Goal: Information Seeking & Learning: Learn about a topic

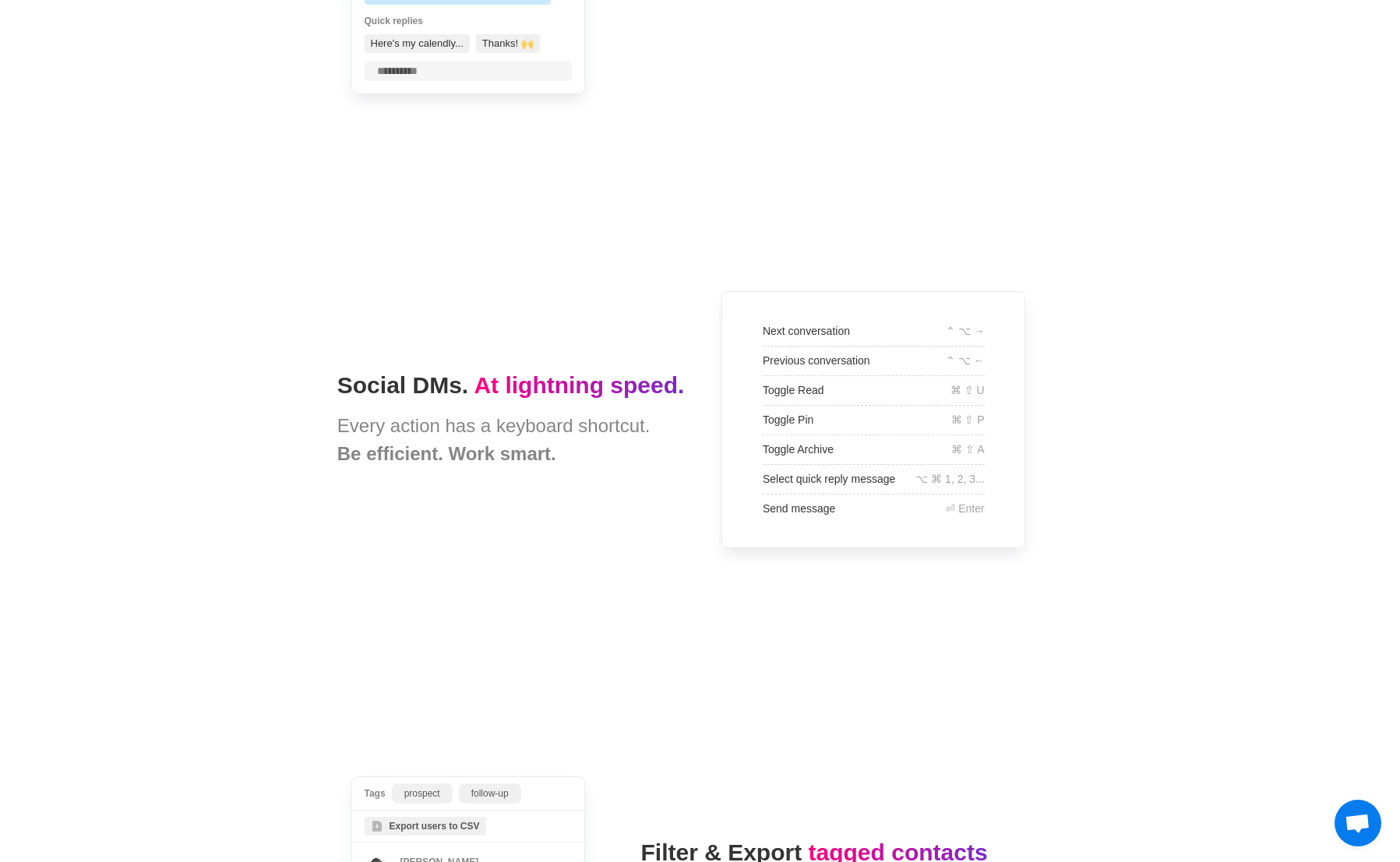
scroll to position [3175, 0]
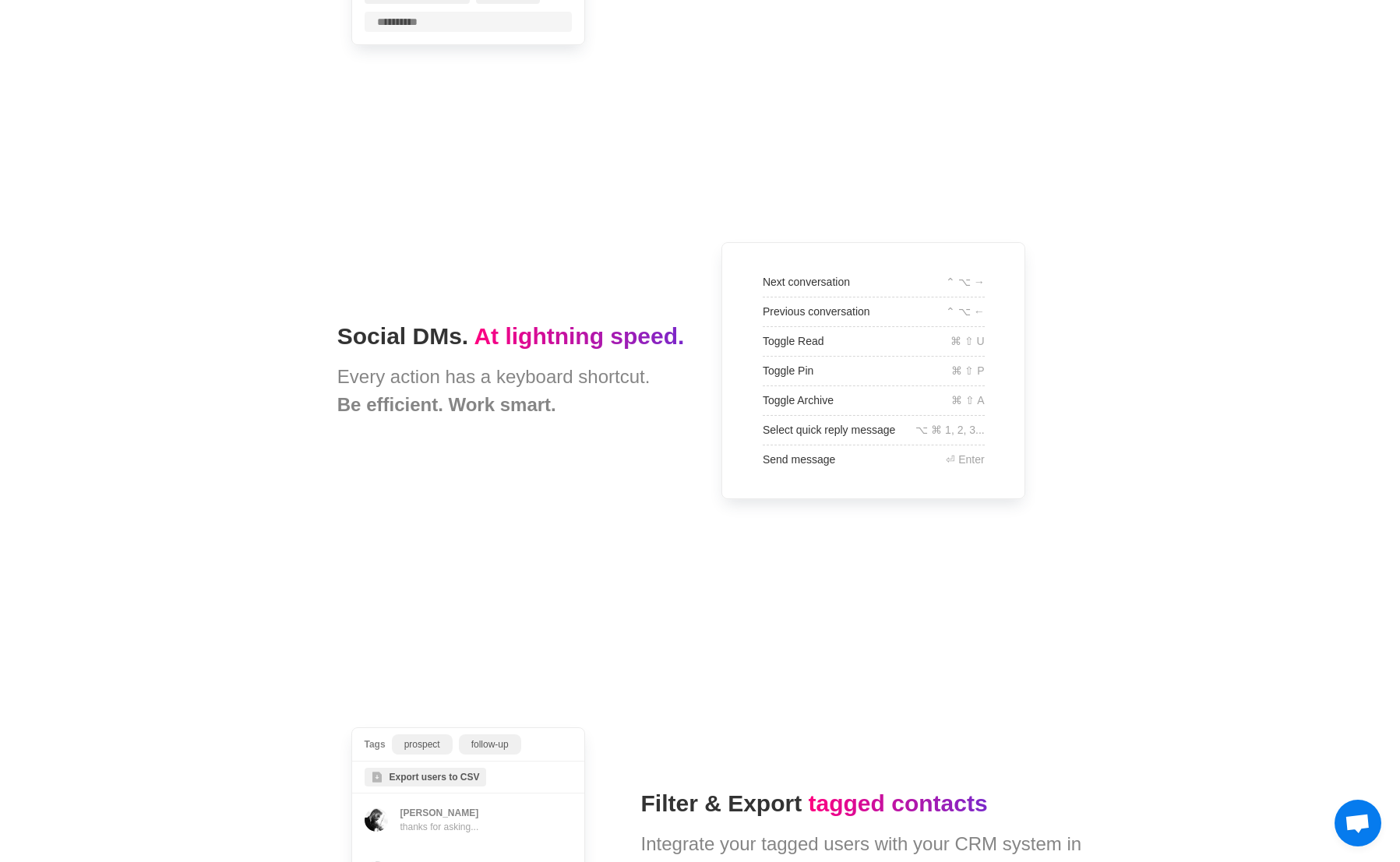
drag, startPoint x: 754, startPoint y: 378, endPoint x: 894, endPoint y: 483, distance: 175.0
click at [894, 483] on span "Next conversation ⌃ ⌥ → Previous conversation ⌃ ⌥ ← Toggle Read ⌘ ⇧ U Toggle Pi…" at bounding box center [873, 370] width 379 height 332
drag, startPoint x: 879, startPoint y: 472, endPoint x: 747, endPoint y: 340, distance: 186.7
click at [764, 369] on span "Next conversation ⌃ ⌥ → Previous conversation ⌃ ⌥ ← Toggle Read ⌘ ⇧ U Toggle Pi…" at bounding box center [873, 370] width 379 height 332
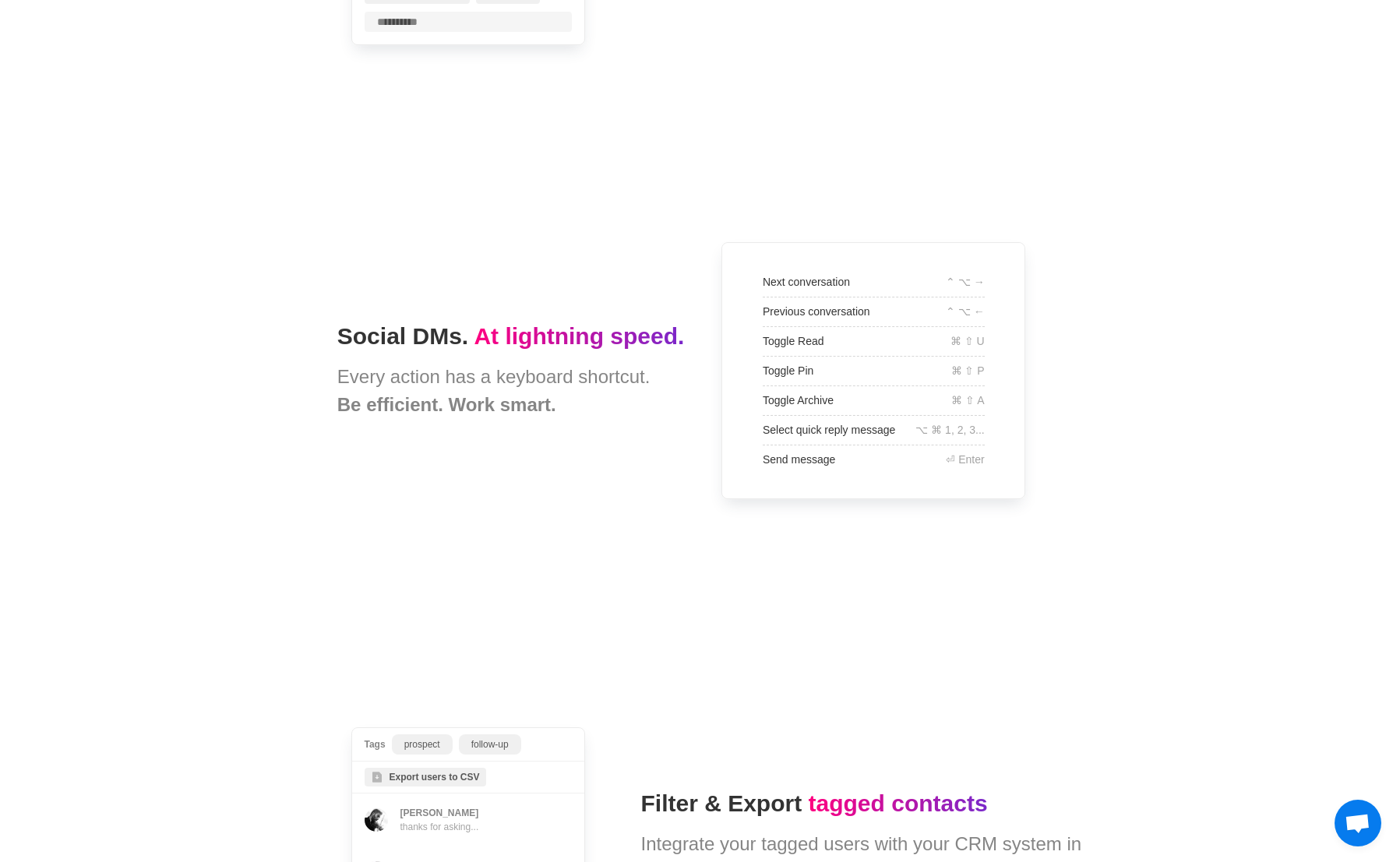
click at [747, 340] on span "Next conversation ⌃ ⌥ → Previous conversation ⌃ ⌥ ← Toggle Read ⌘ ⇧ U Toggle Pi…" at bounding box center [873, 370] width 379 height 332
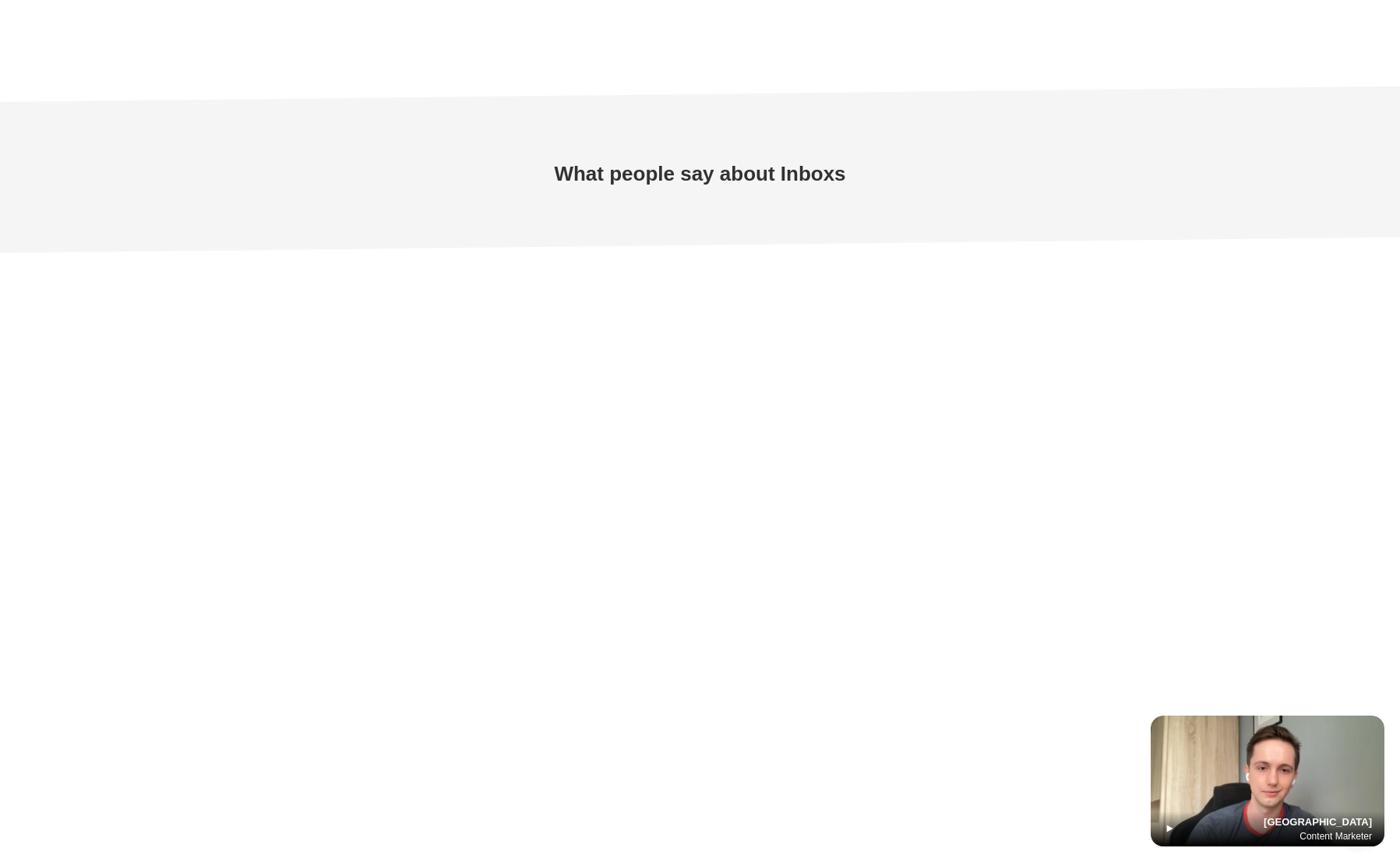
scroll to position [4619, 0]
click at [1252, 758] on img at bounding box center [1267, 781] width 234 height 131
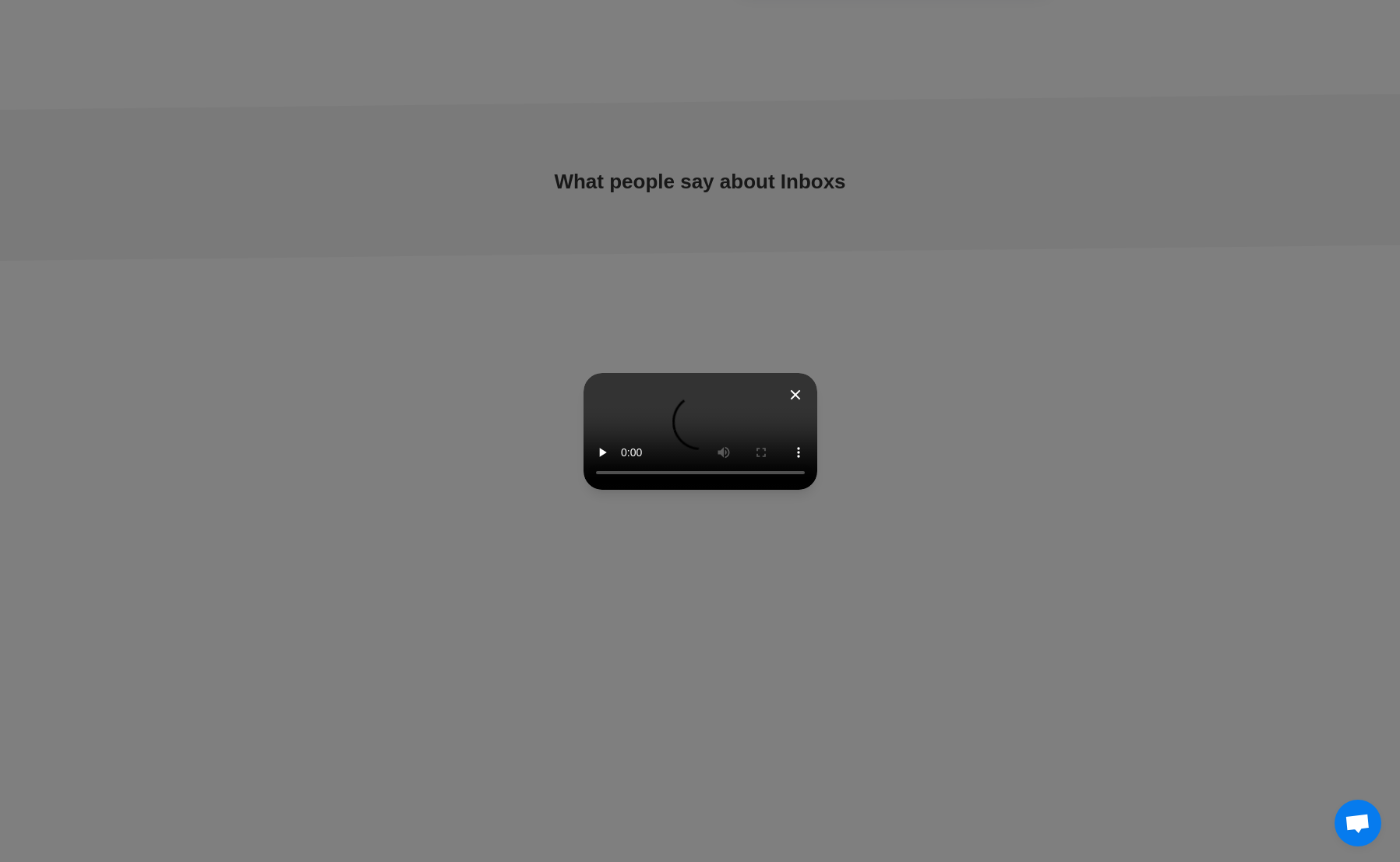
click at [791, 400] on icon at bounding box center [795, 394] width 19 height 19
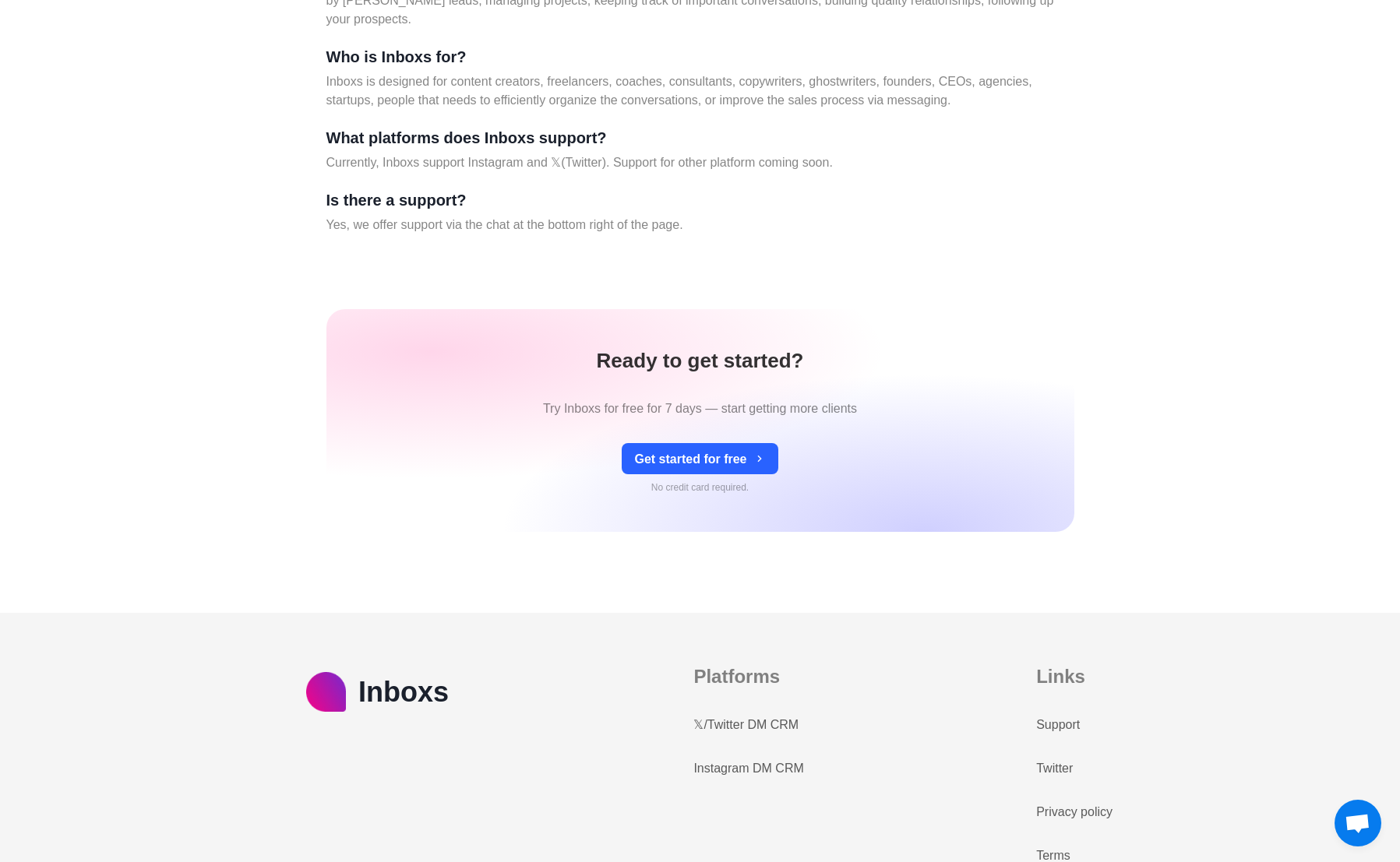
scroll to position [6548, 0]
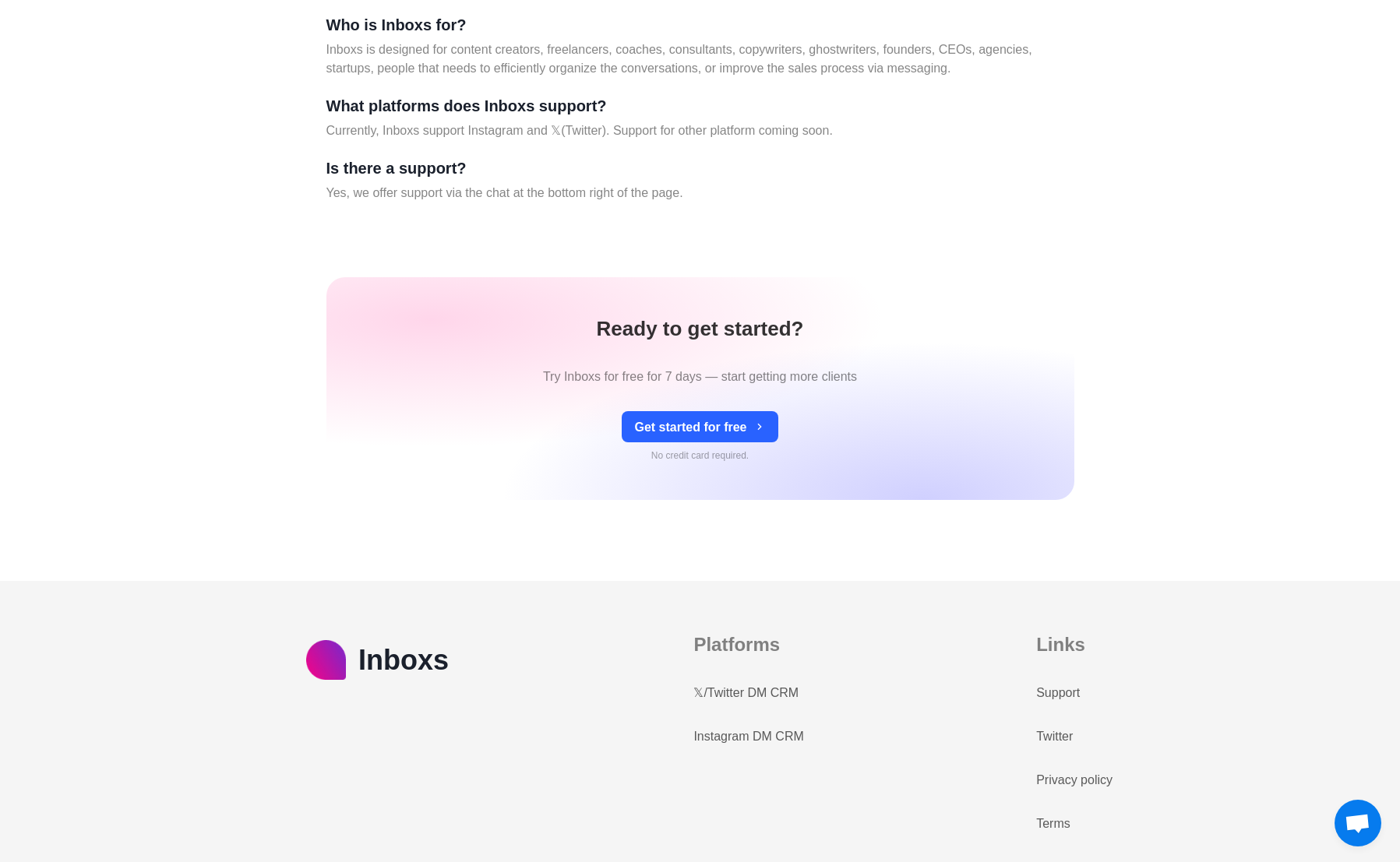
click at [750, 693] on link "𝕏/Twitter DM CRM" at bounding box center [746, 692] width 105 height 19
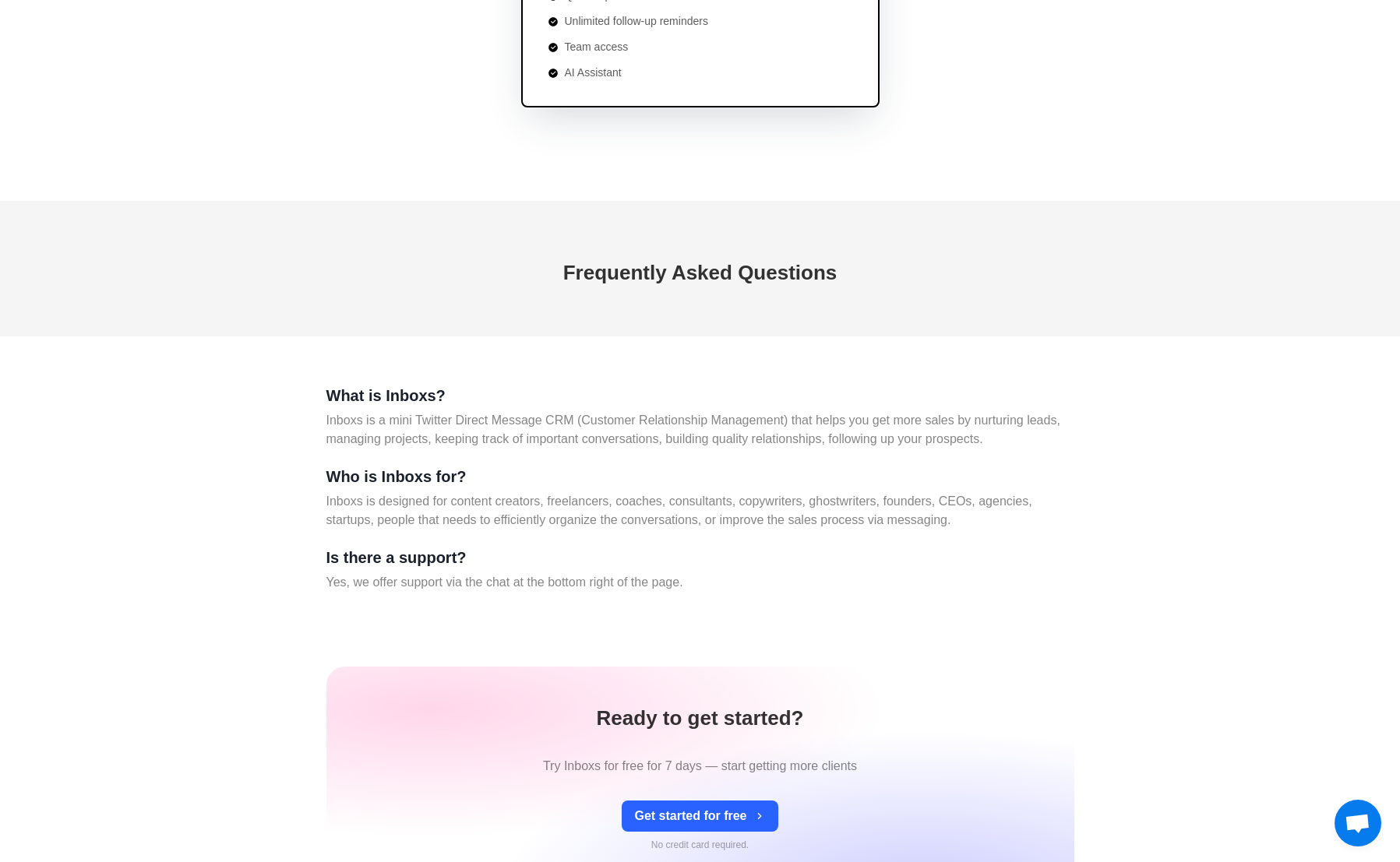
scroll to position [5788, 0]
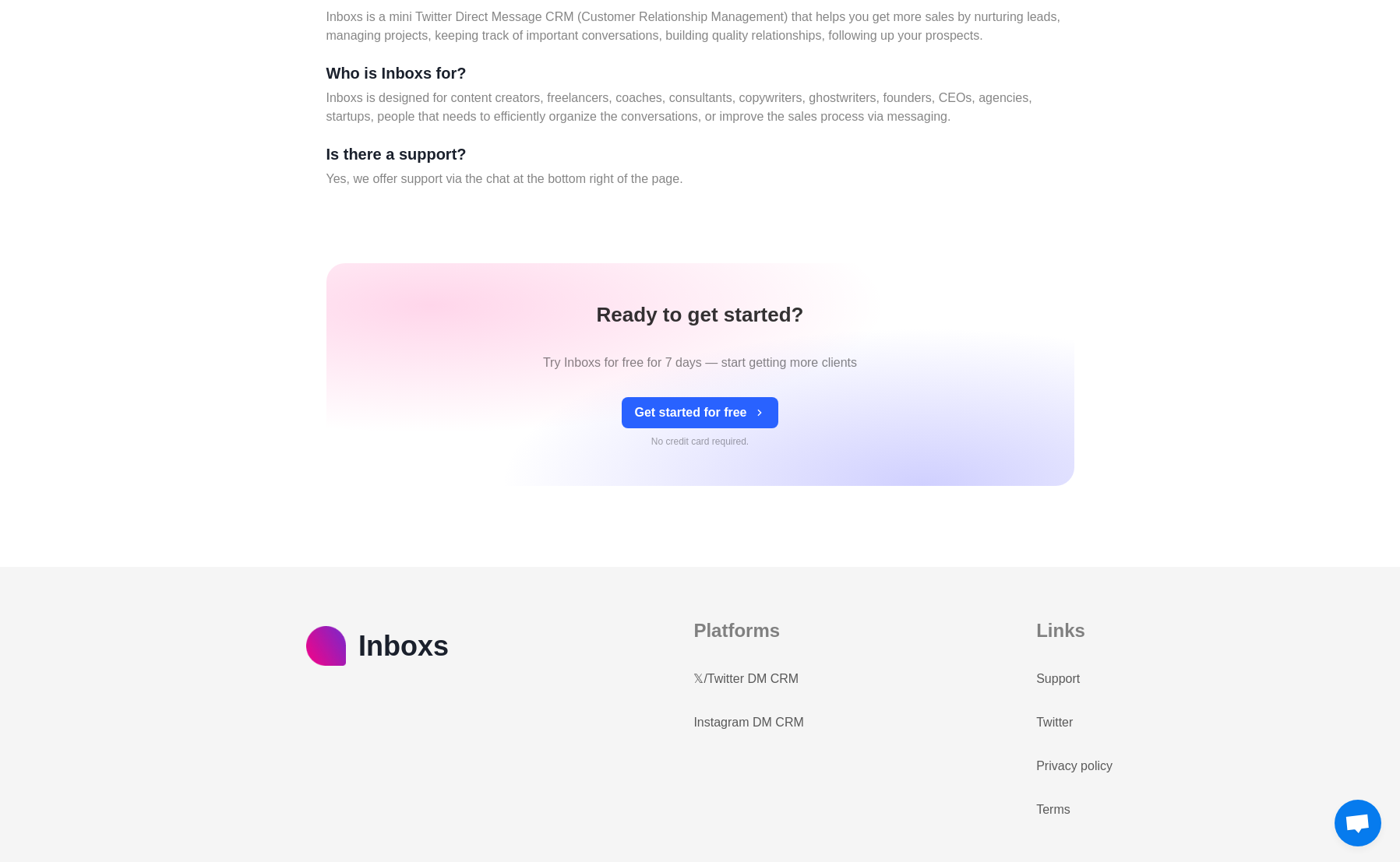
click at [757, 710] on div "Platforms 𝕏/Twitter DM CRM Instagram DM CRM" at bounding box center [747, 674] width 110 height 115
click at [760, 717] on link "Instagram DM CRM" at bounding box center [747, 722] width 110 height 19
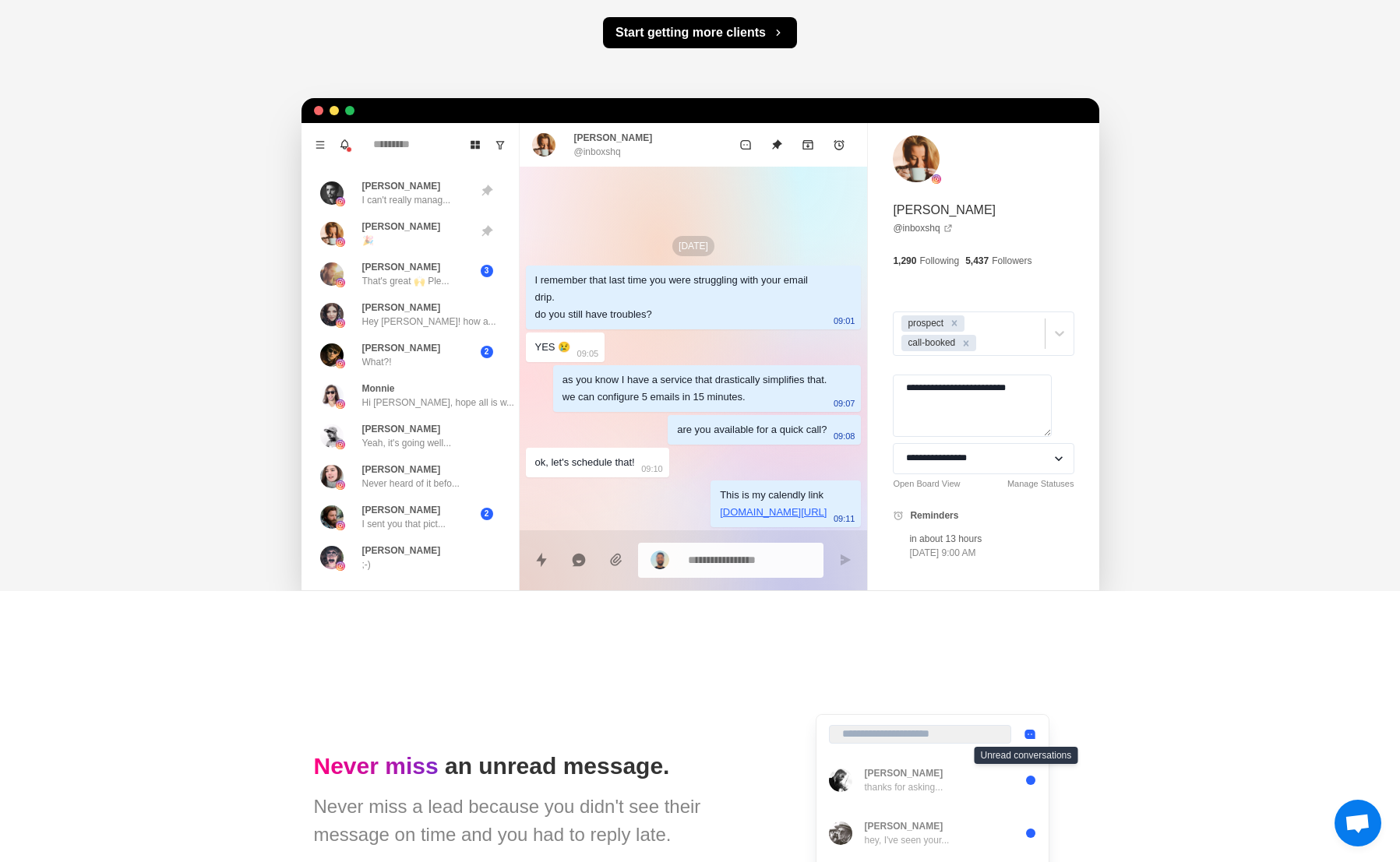
scroll to position [348, 0]
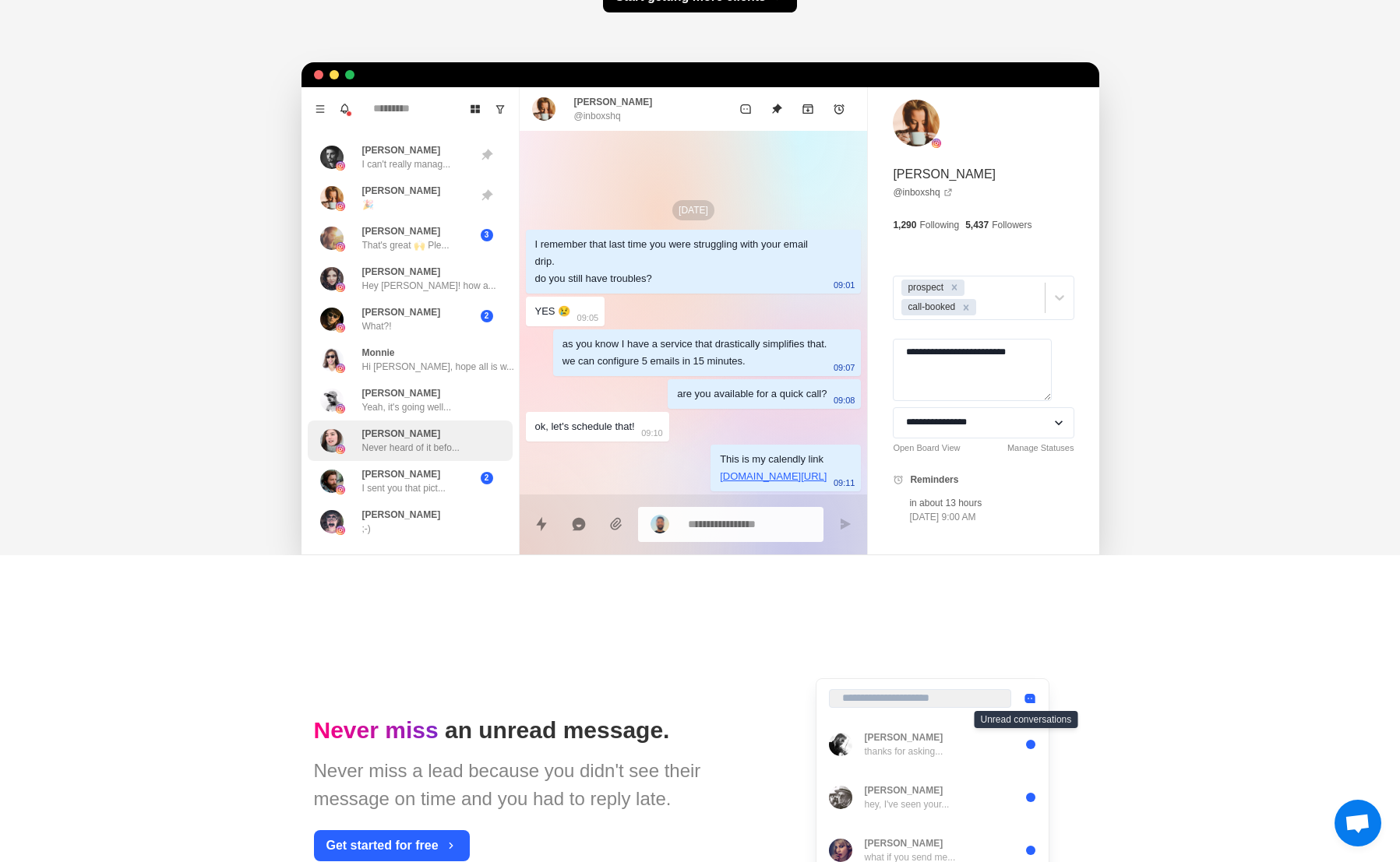
click at [374, 454] on p "Never heard of it befo..." at bounding box center [411, 448] width 97 height 14
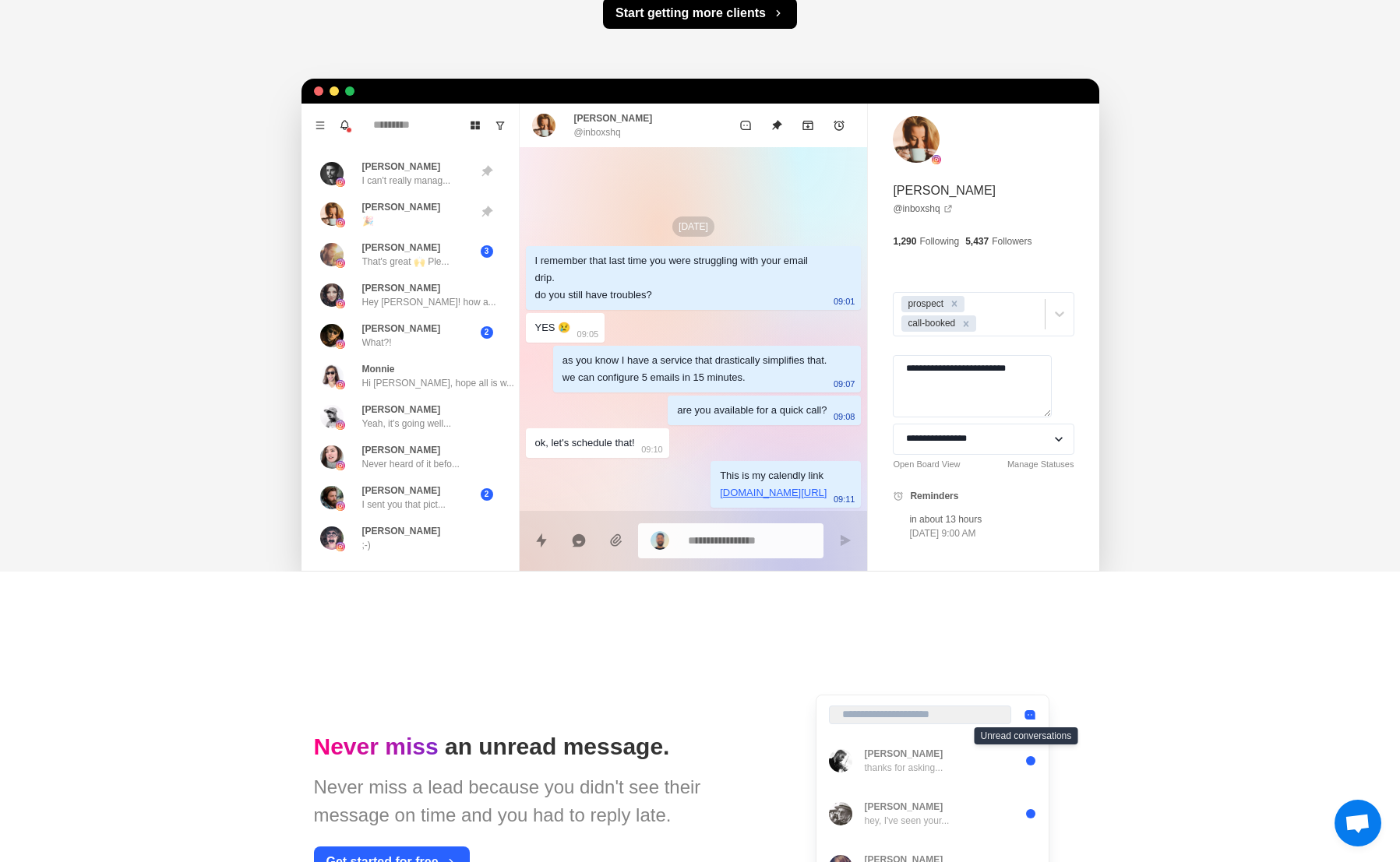
scroll to position [283, 0]
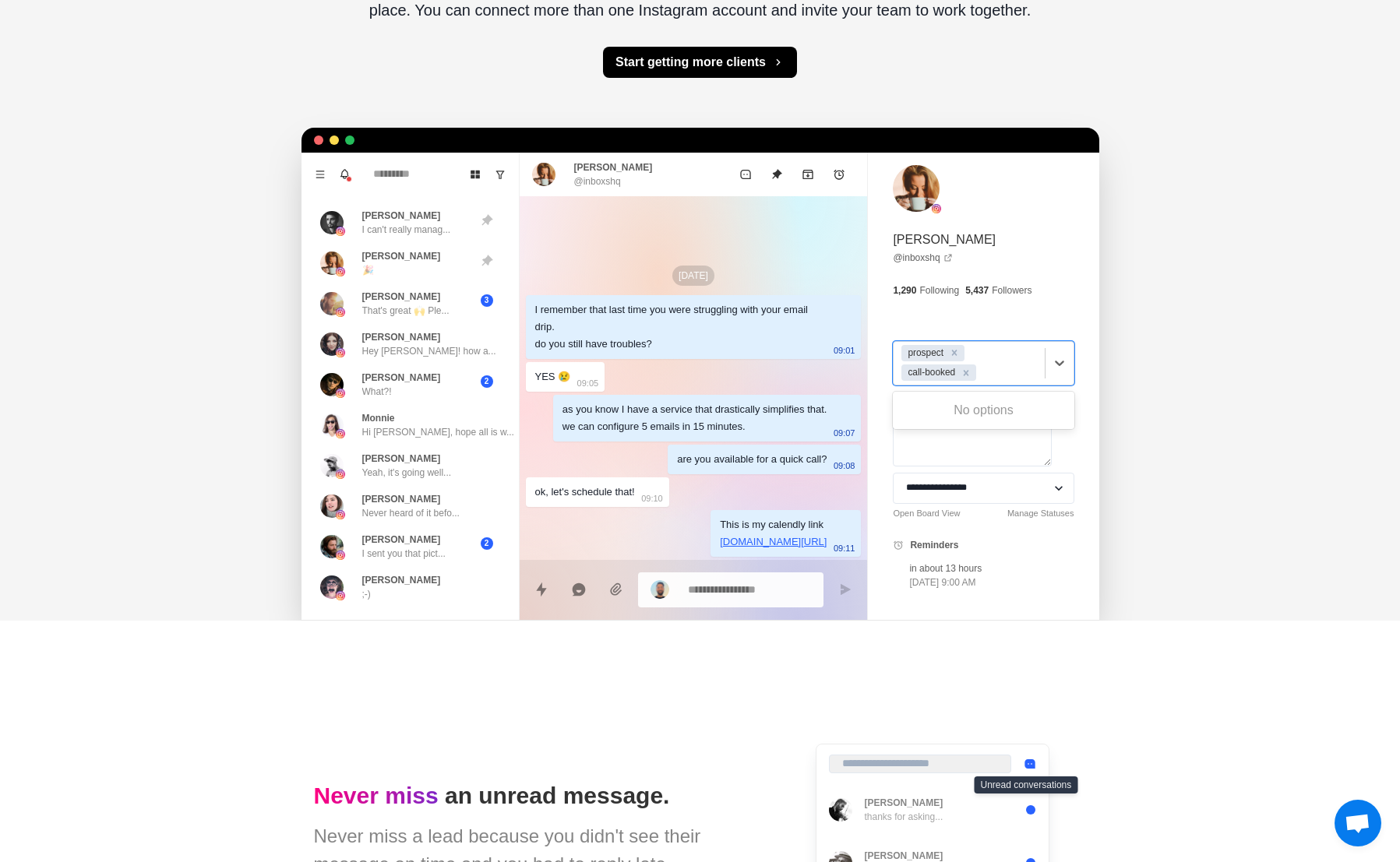
click at [1030, 367] on div "prospect call-booked" at bounding box center [969, 363] width 150 height 43
click at [1113, 400] on div "Inboxs Pricing Get started Never Miss a Lead Again. Transform Instagram DMs int…" at bounding box center [700, 169] width 1400 height 903
click at [966, 425] on textarea "**********" at bounding box center [972, 435] width 159 height 62
click at [979, 495] on select "**********" at bounding box center [983, 488] width 180 height 31
click at [938, 551] on p "Reminders" at bounding box center [934, 545] width 48 height 14
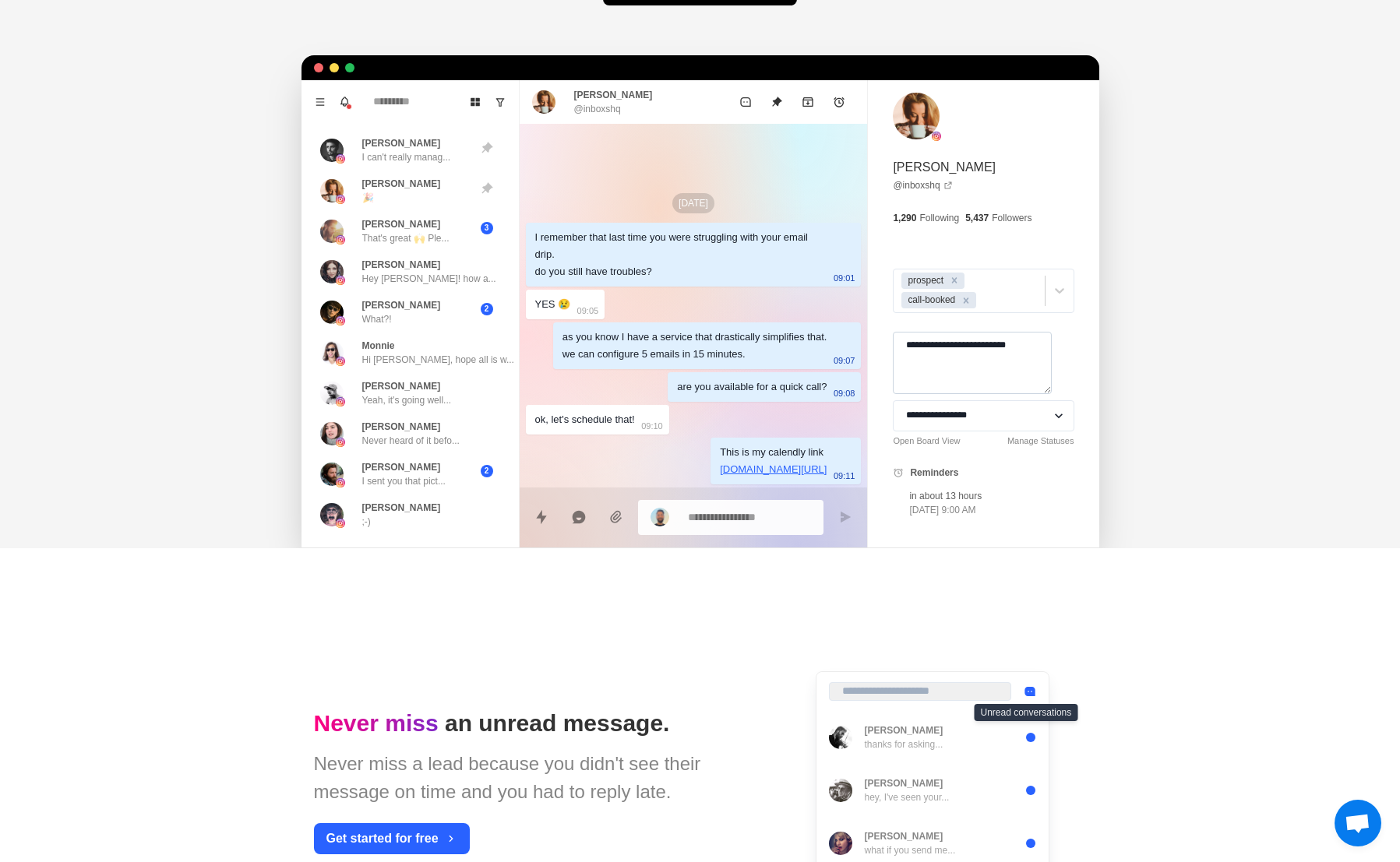
scroll to position [351, 0]
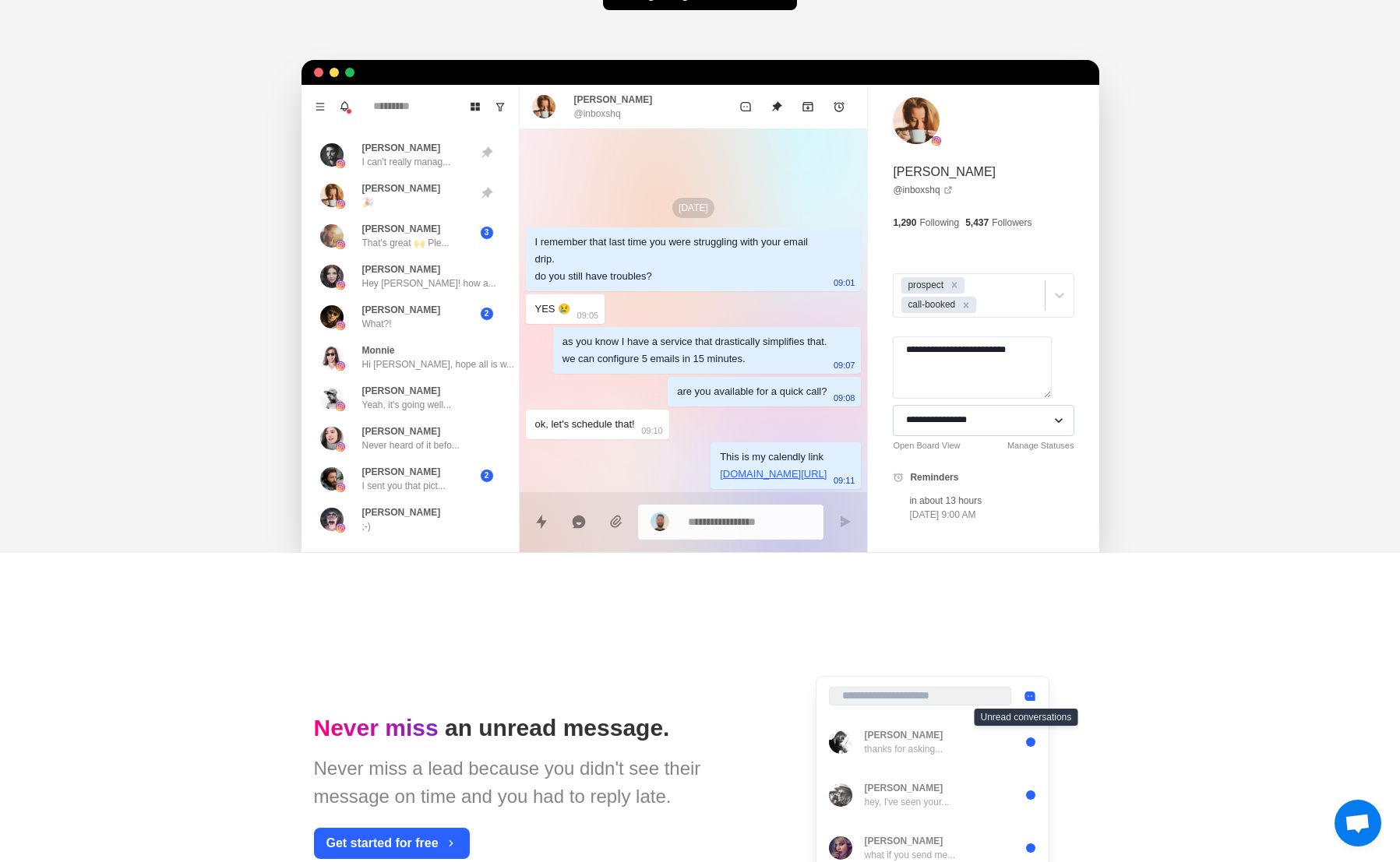
click at [1002, 428] on select "**********" at bounding box center [983, 420] width 180 height 31
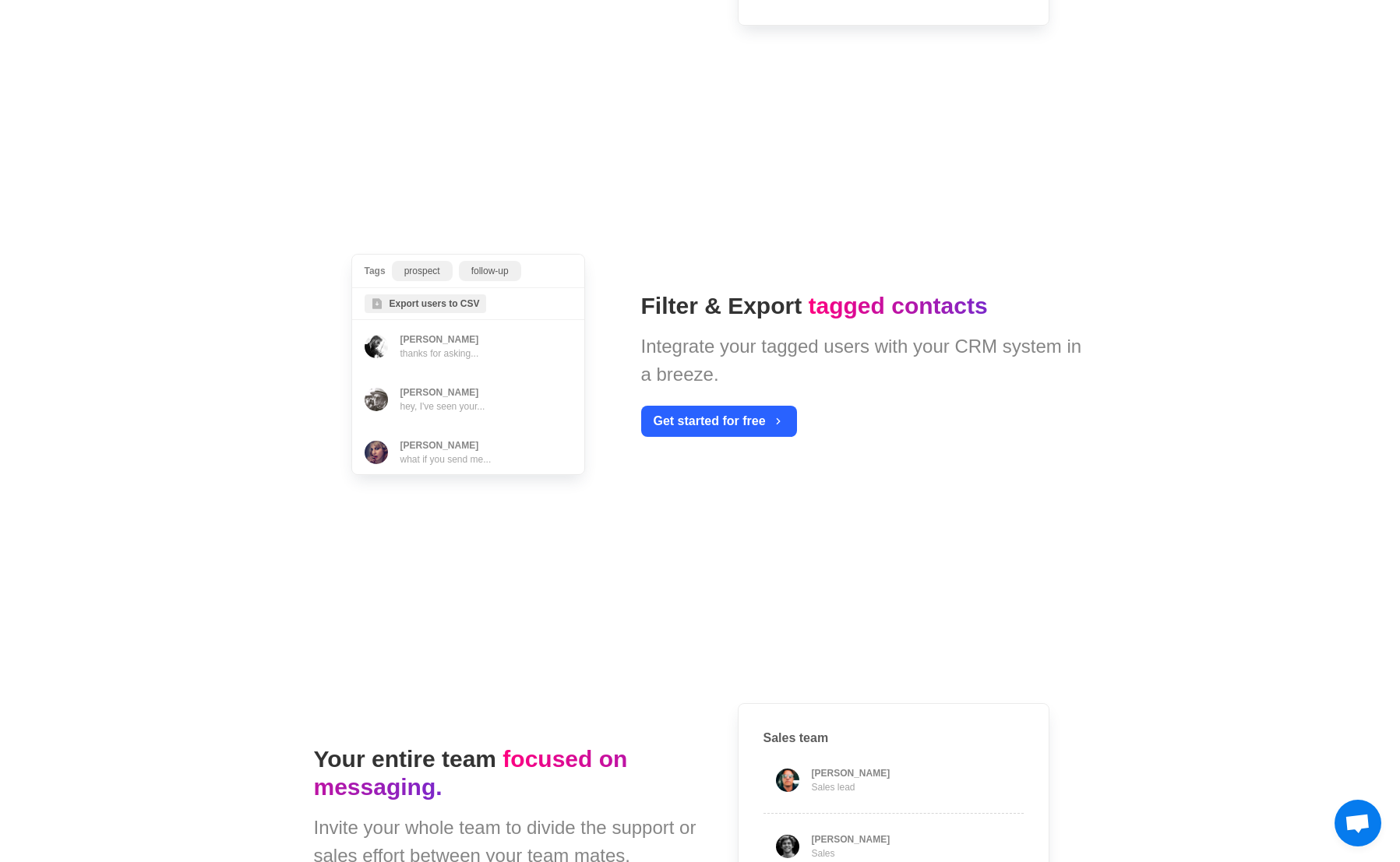
scroll to position [3097, 0]
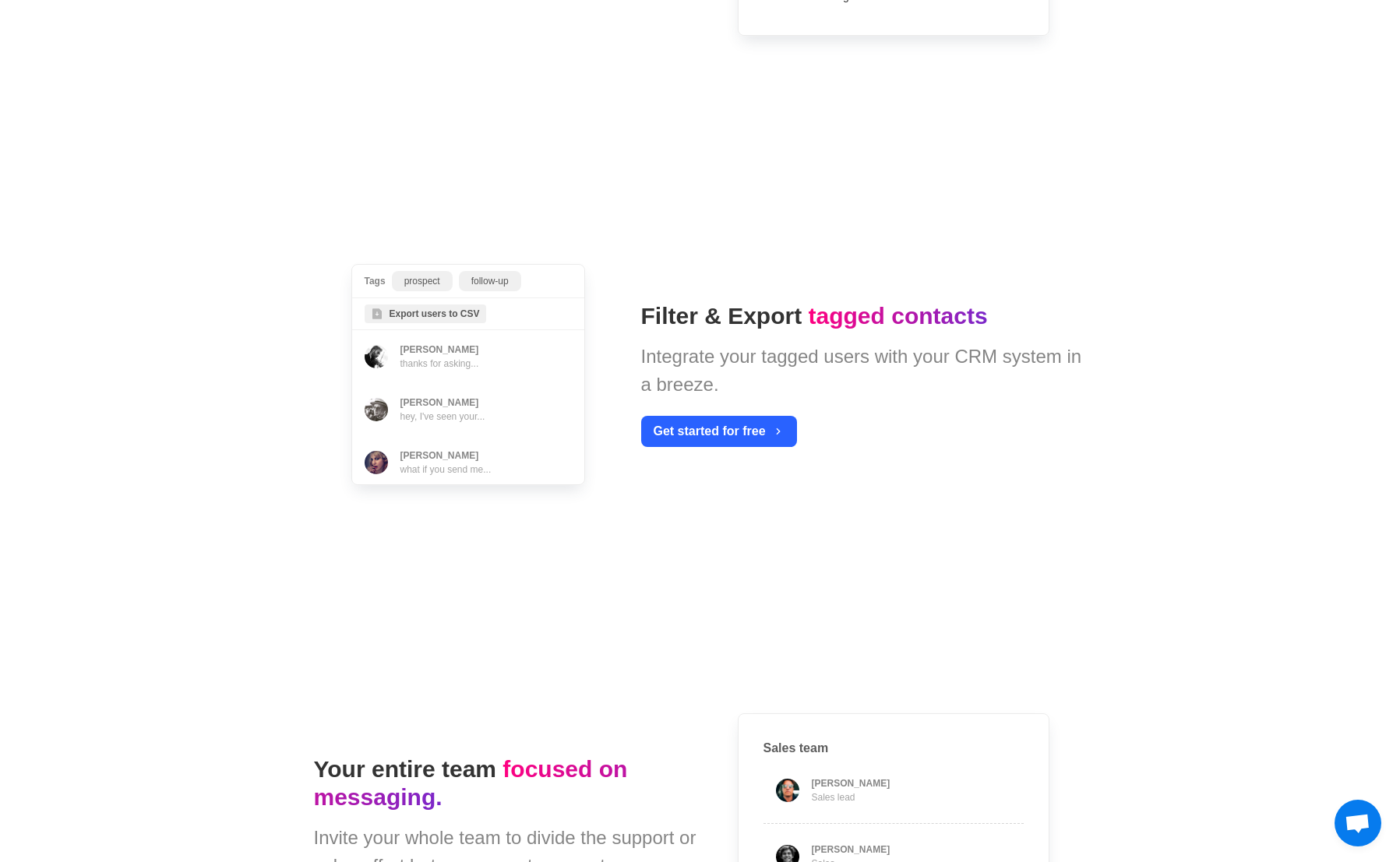
click at [528, 351] on span "Tags prospect follow-up Export users to CSV Dan Reeve thanks for asking... Matt…" at bounding box center [468, 375] width 308 height 296
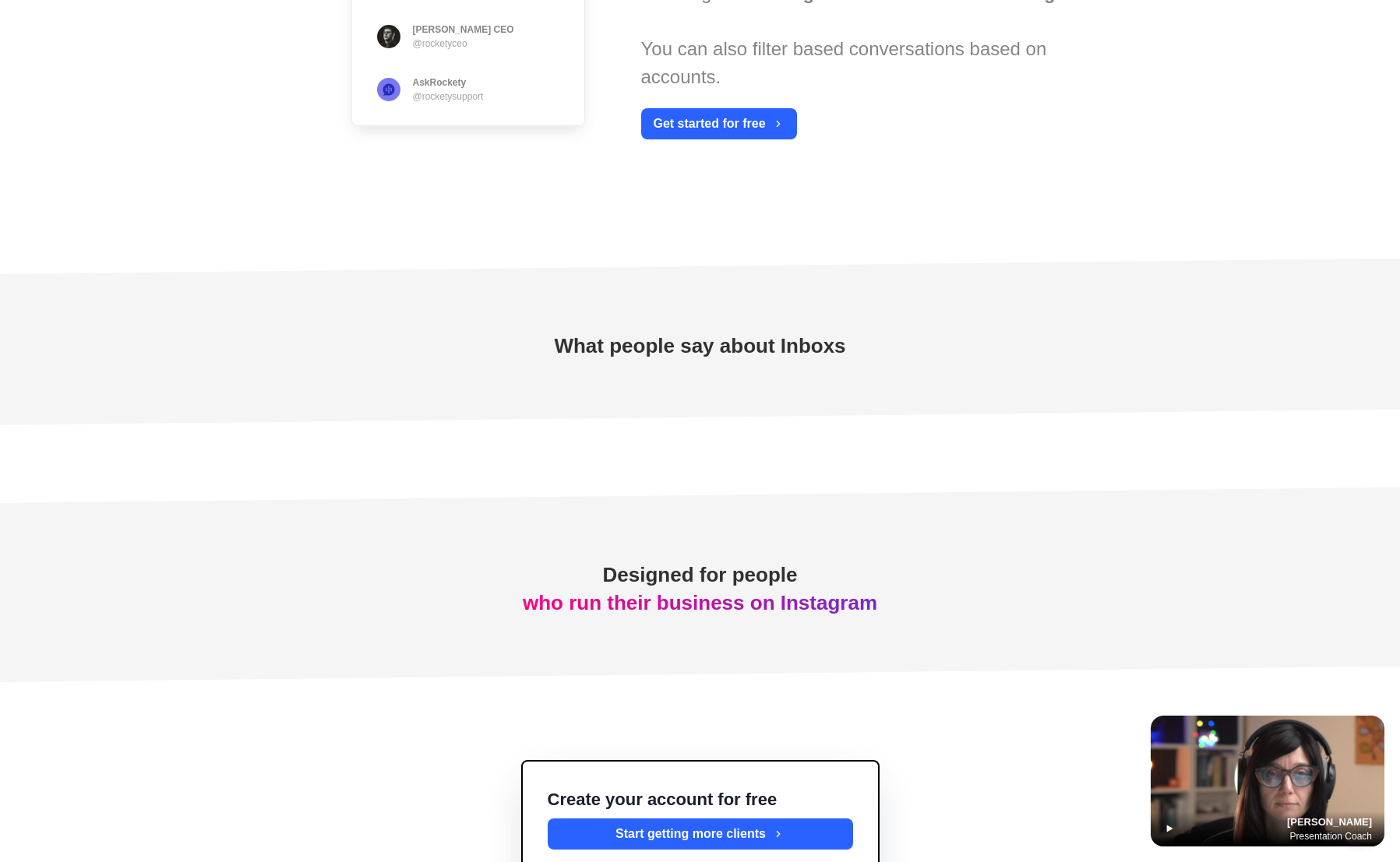
scroll to position [4401, 0]
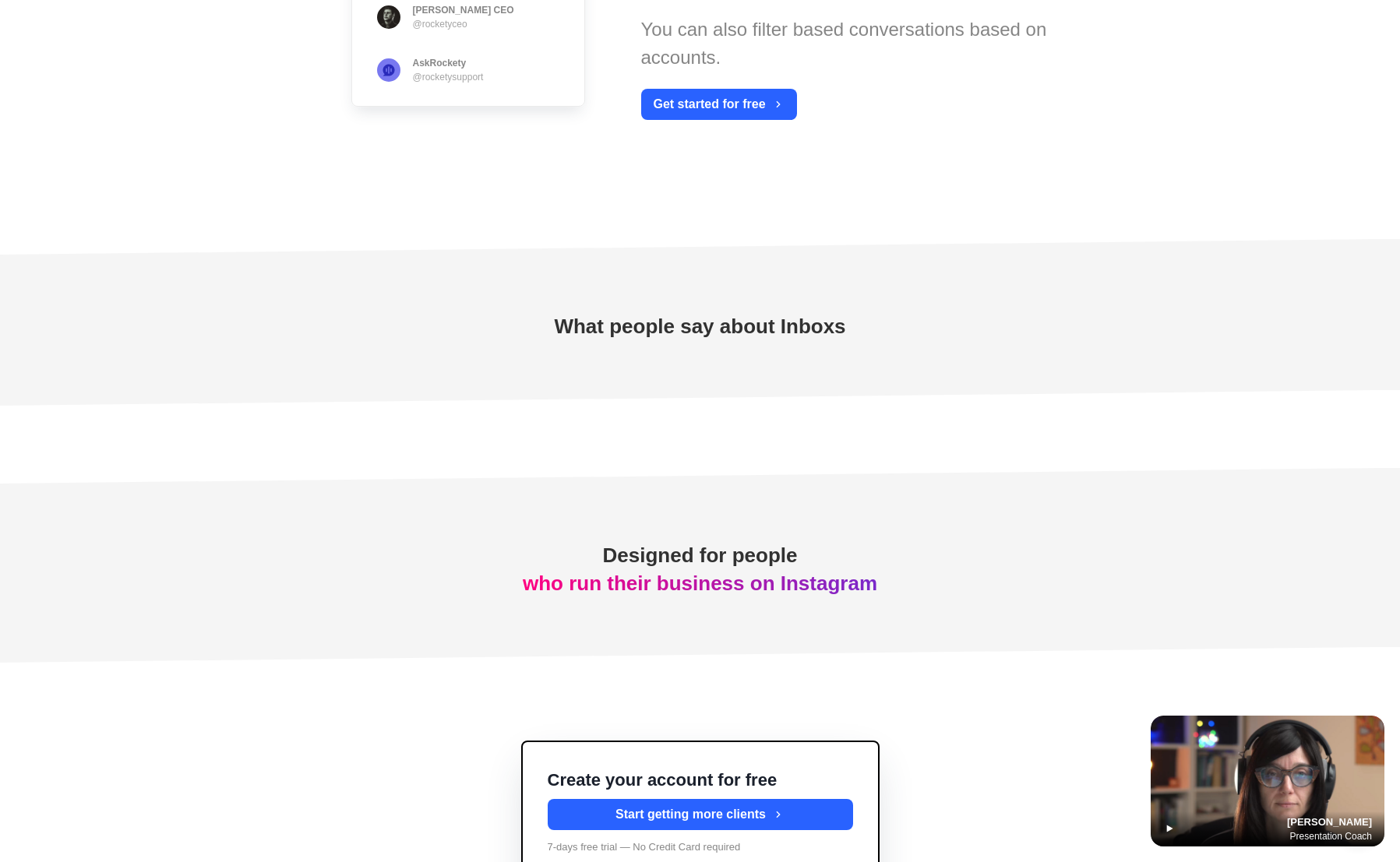
click at [1249, 747] on img at bounding box center [1267, 781] width 234 height 131
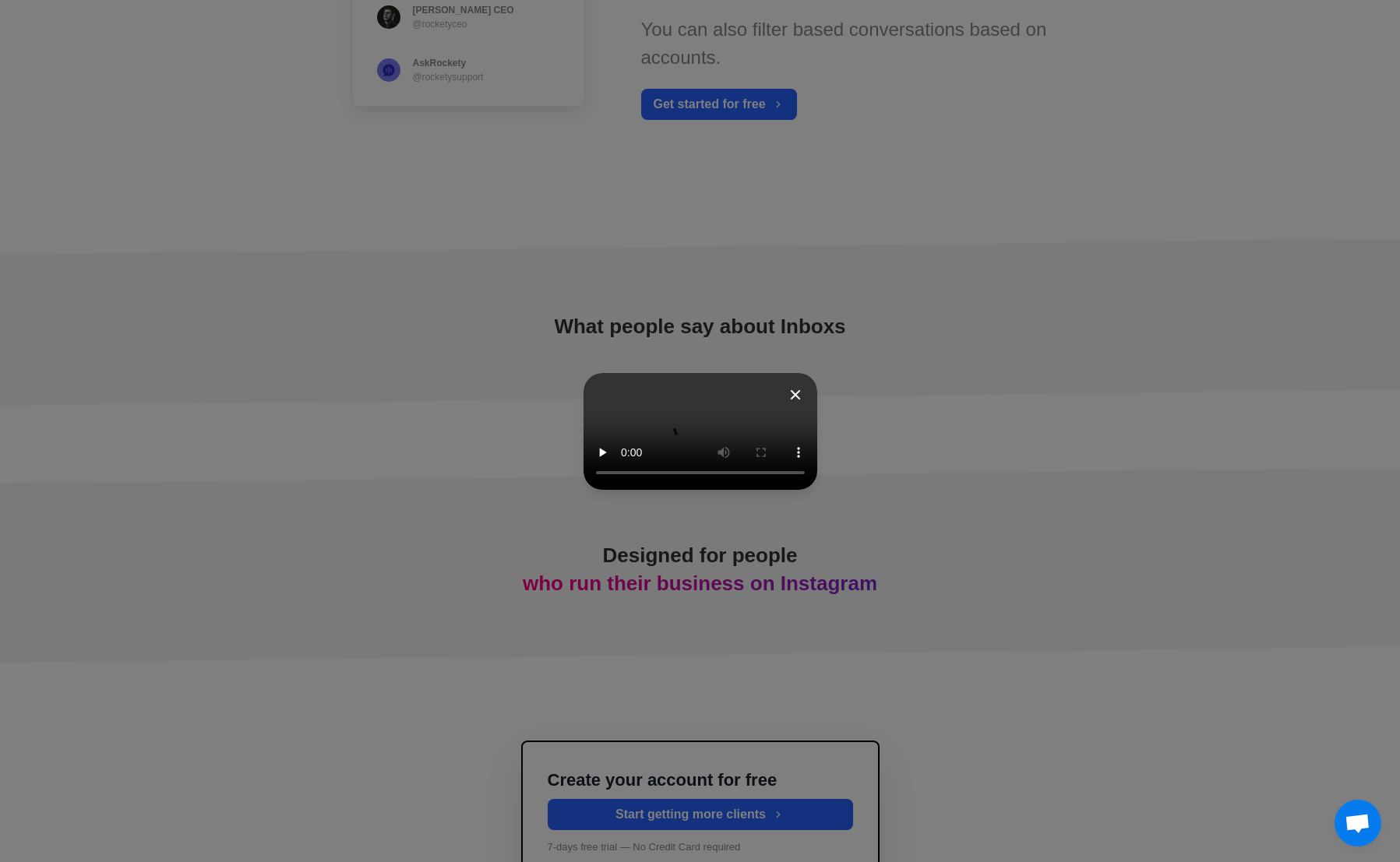
click at [796, 391] on icon at bounding box center [795, 394] width 19 height 19
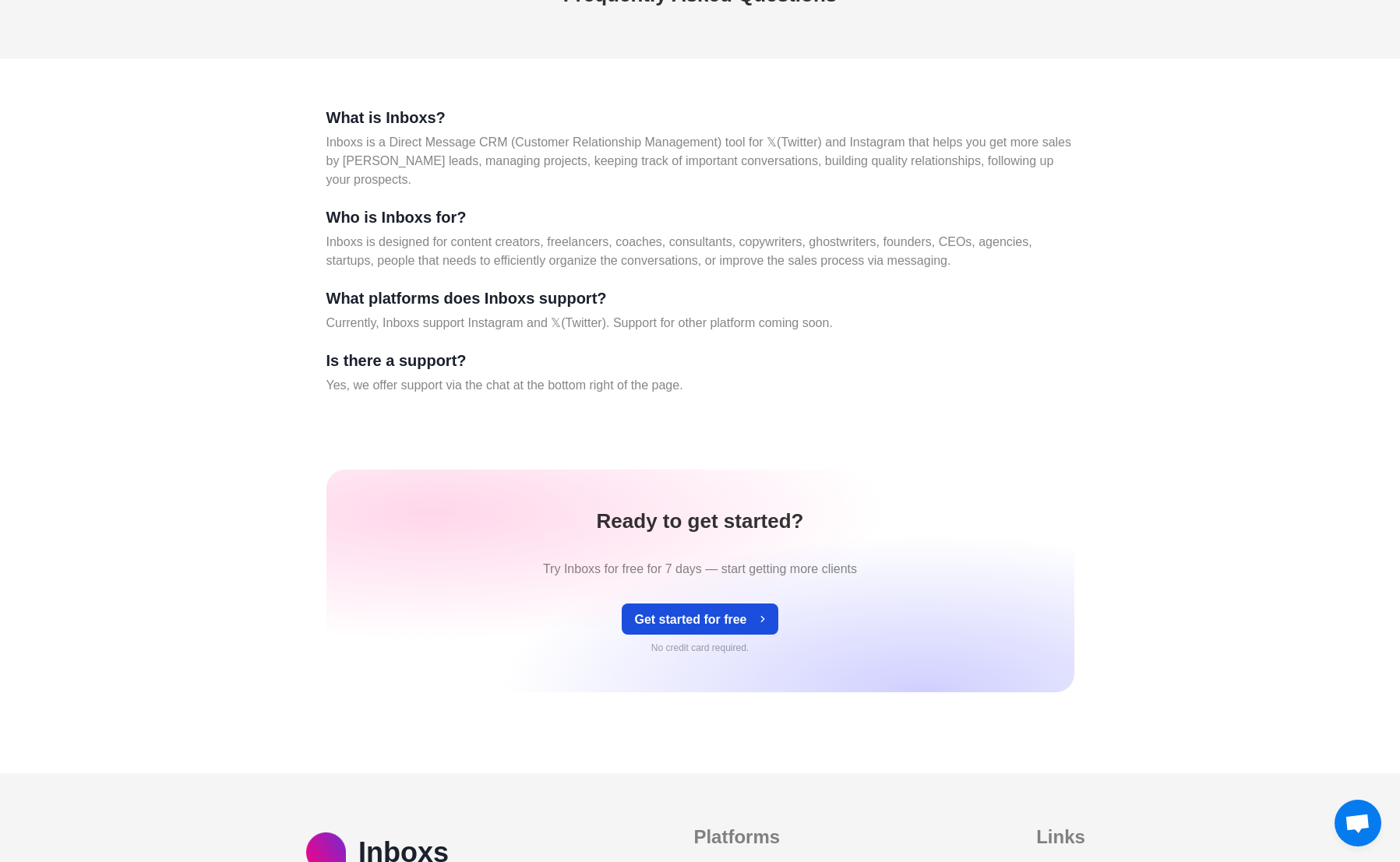
scroll to position [5910, 0]
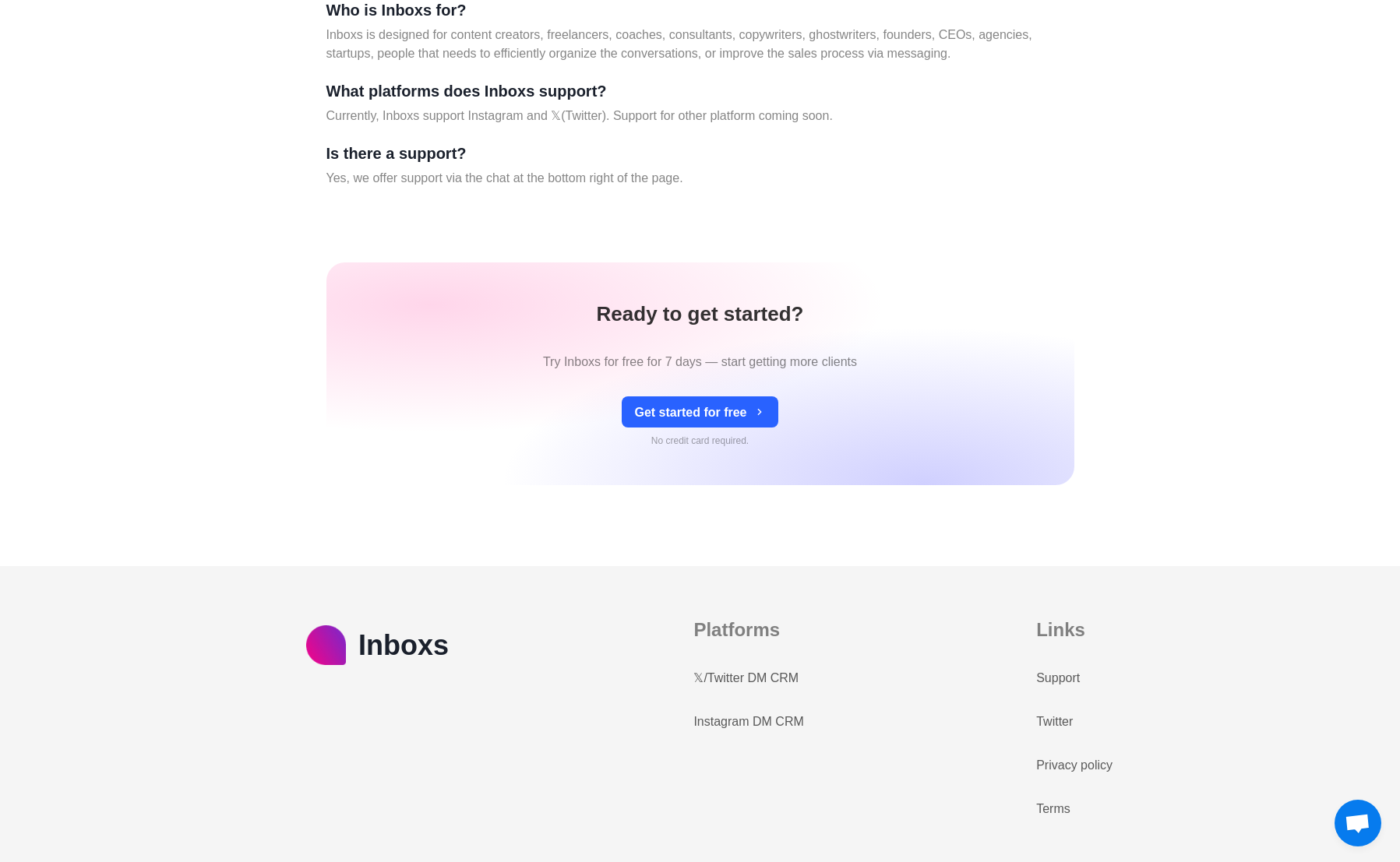
click at [1059, 761] on link "Privacy policy" at bounding box center [1073, 765] width 76 height 19
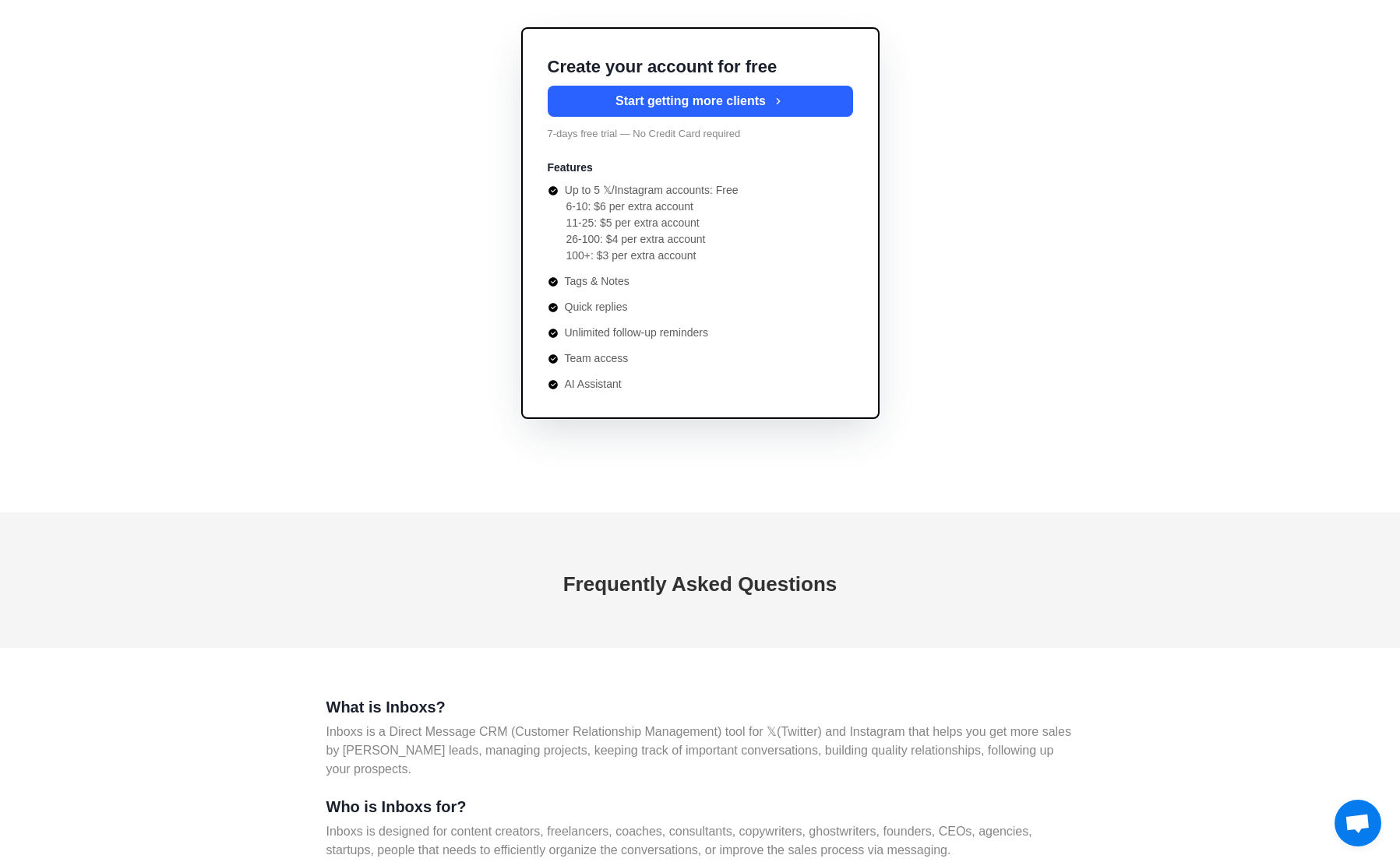
scroll to position [4346, 0]
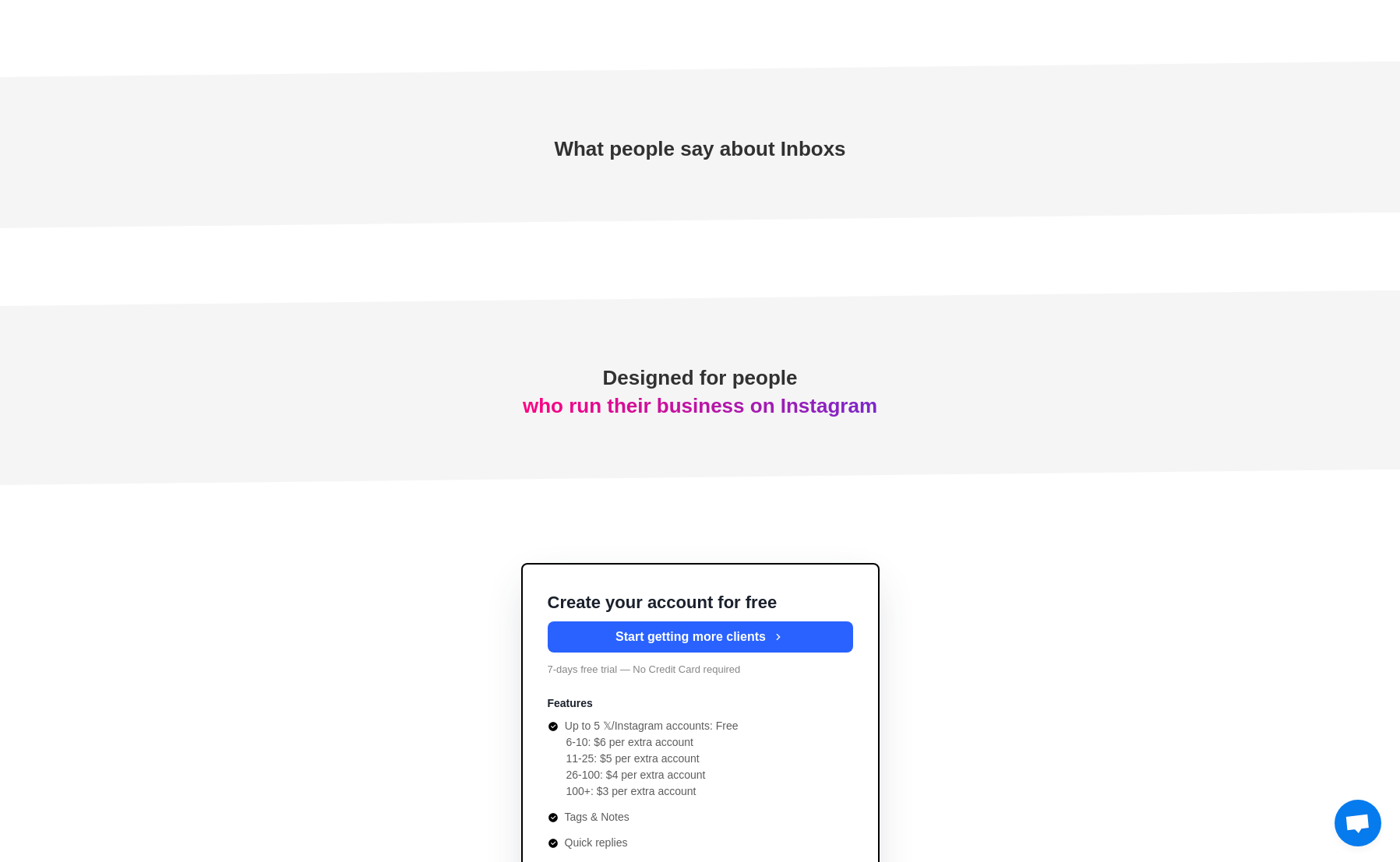
type textarea "*"
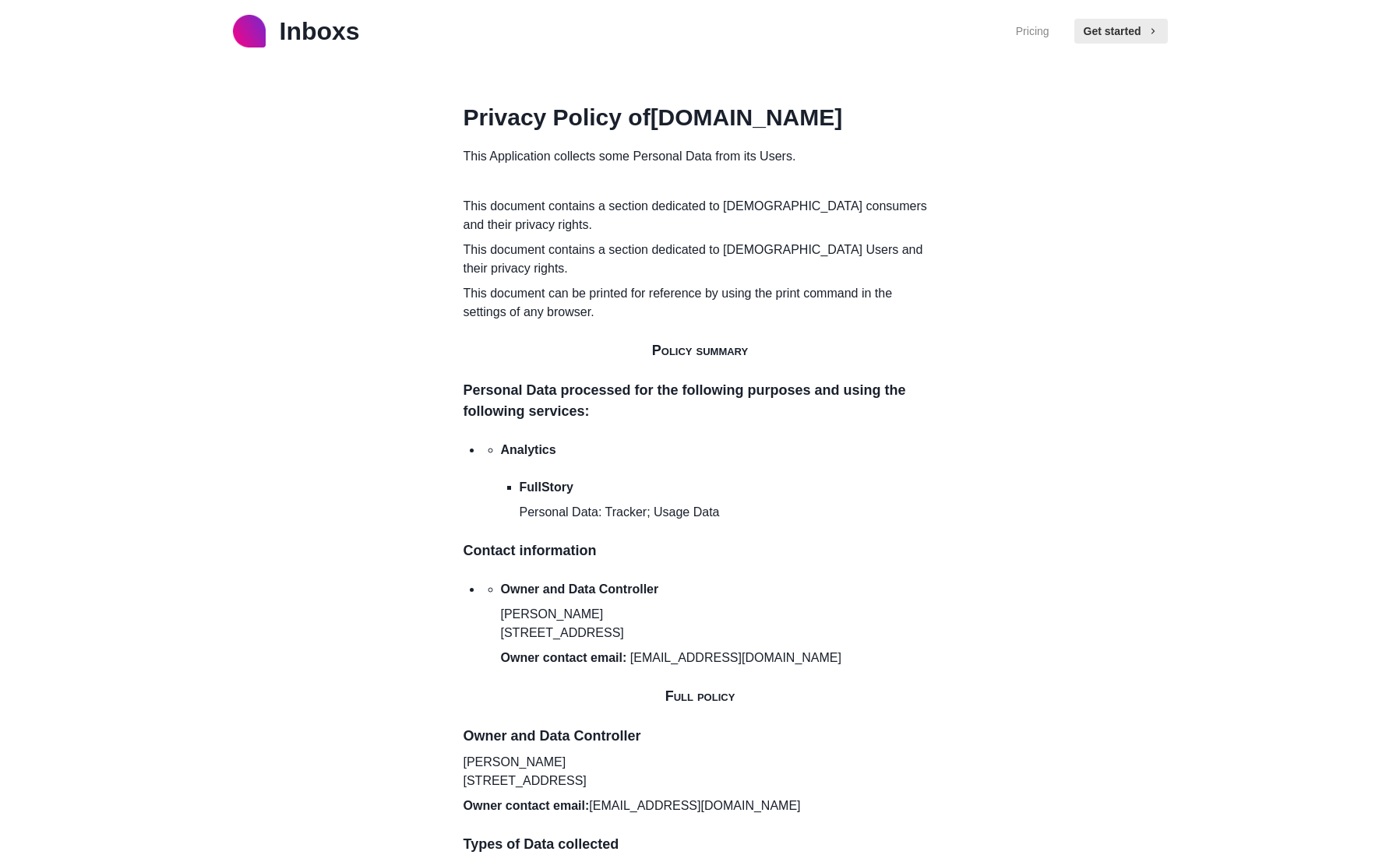
click at [324, 25] on p "Inboxs" at bounding box center [320, 31] width 80 height 37
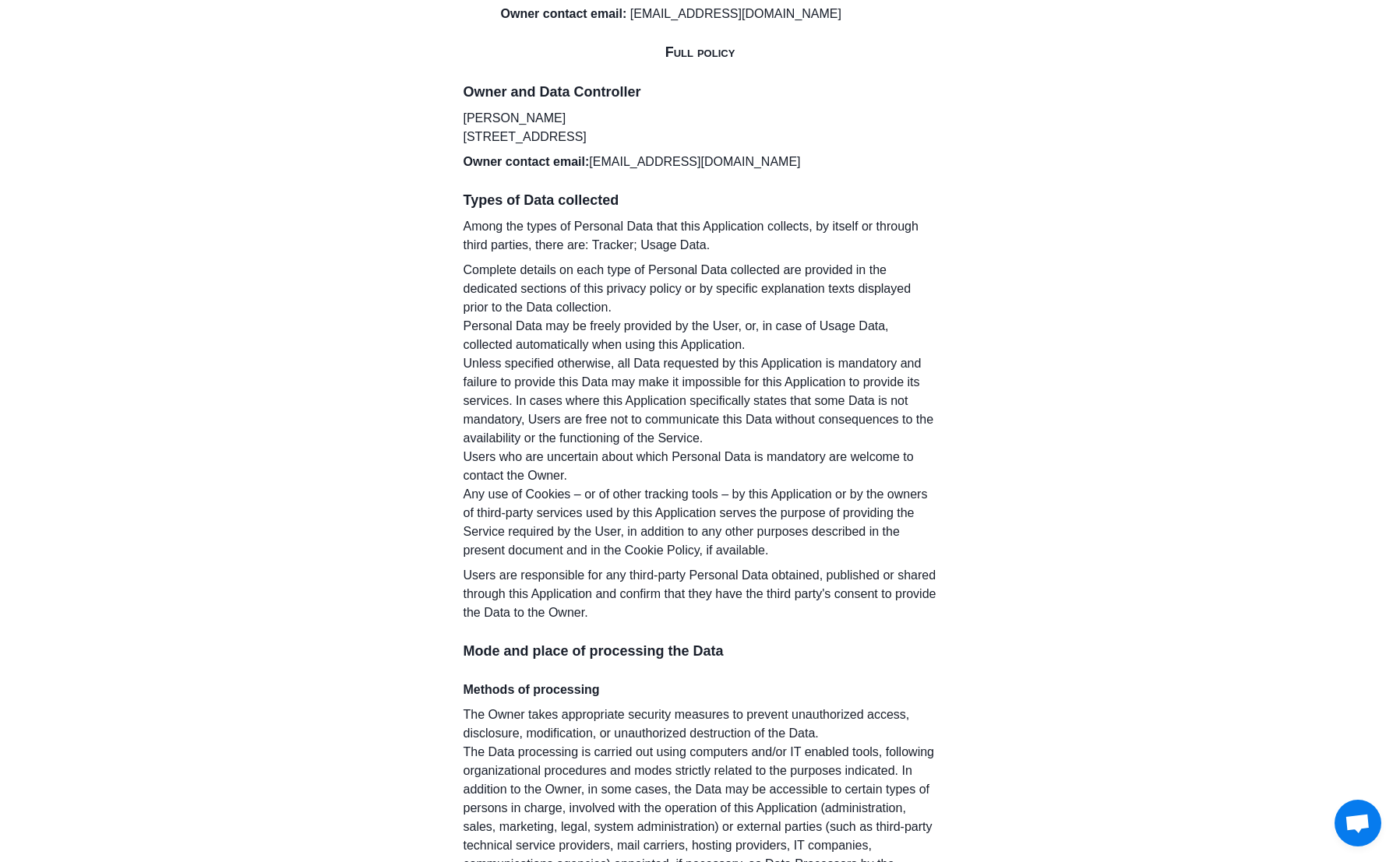
scroll to position [634, 0]
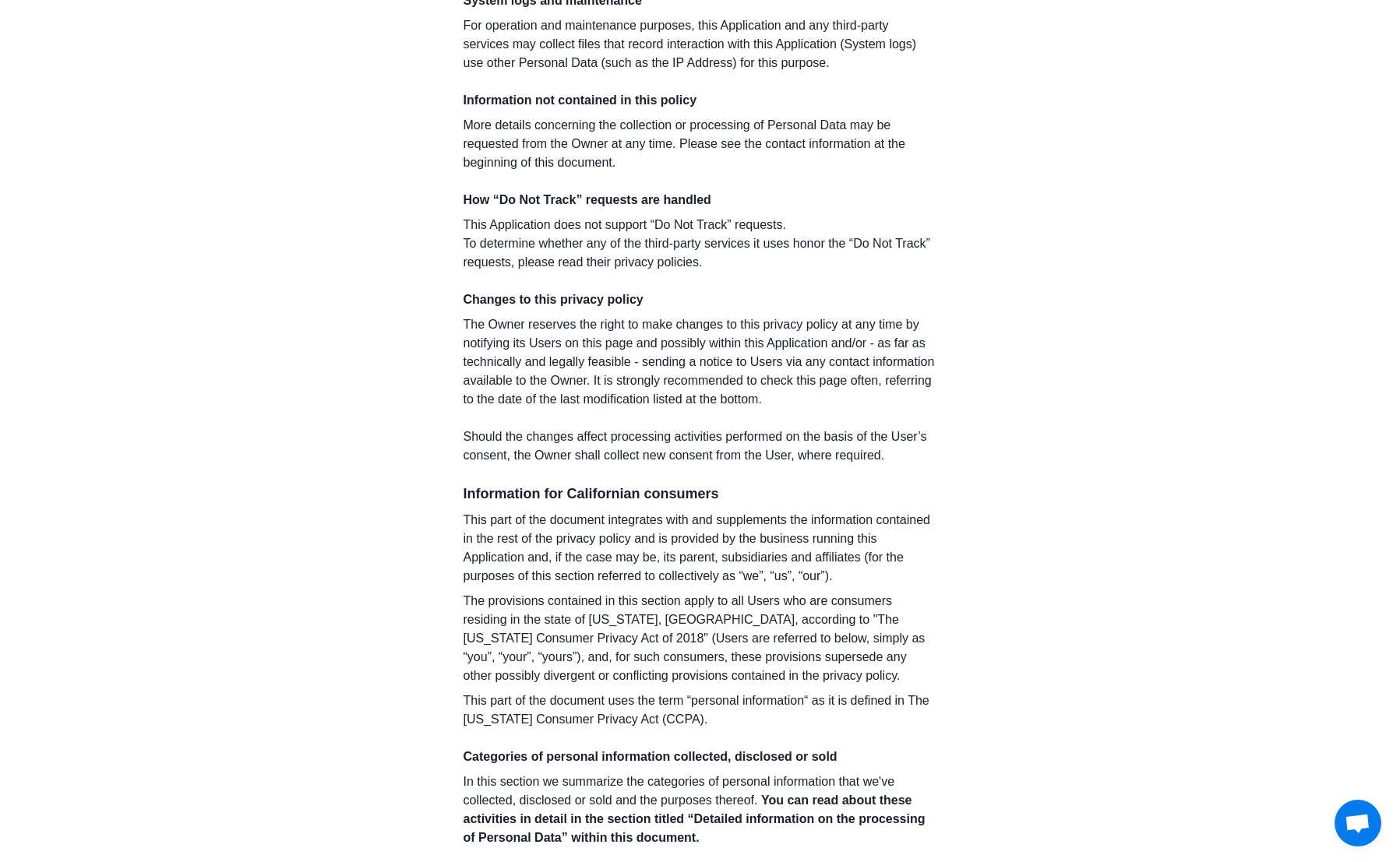
scroll to position [5021, 0]
